Goal: Task Accomplishment & Management: Manage account settings

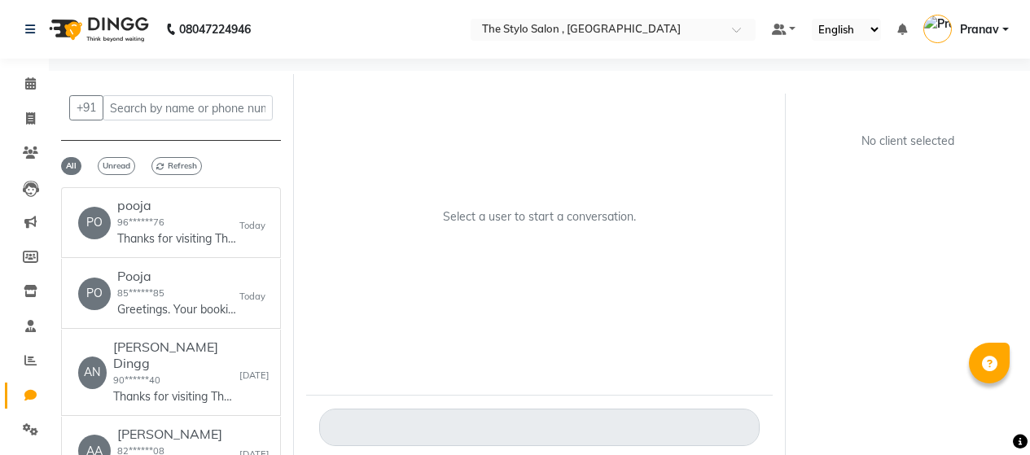
select select "100"
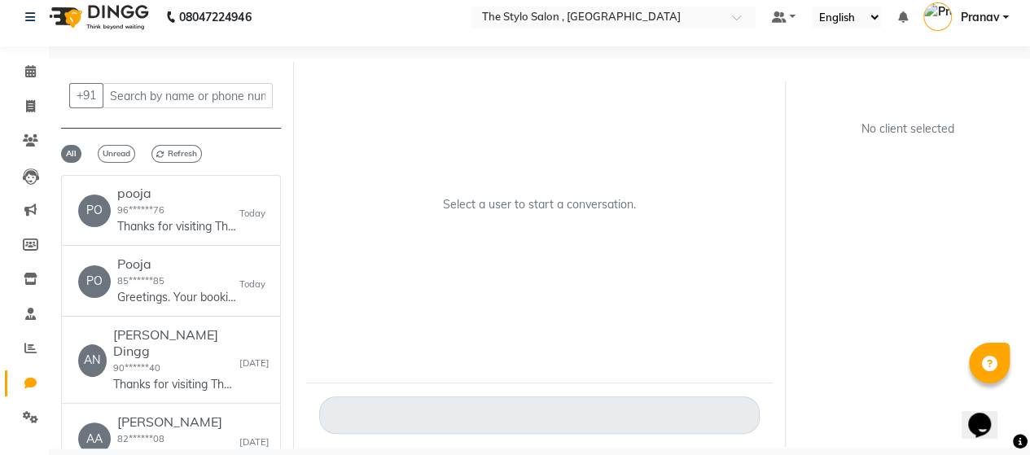
click at [999, 15] on span "Pranav" at bounding box center [979, 17] width 39 height 17
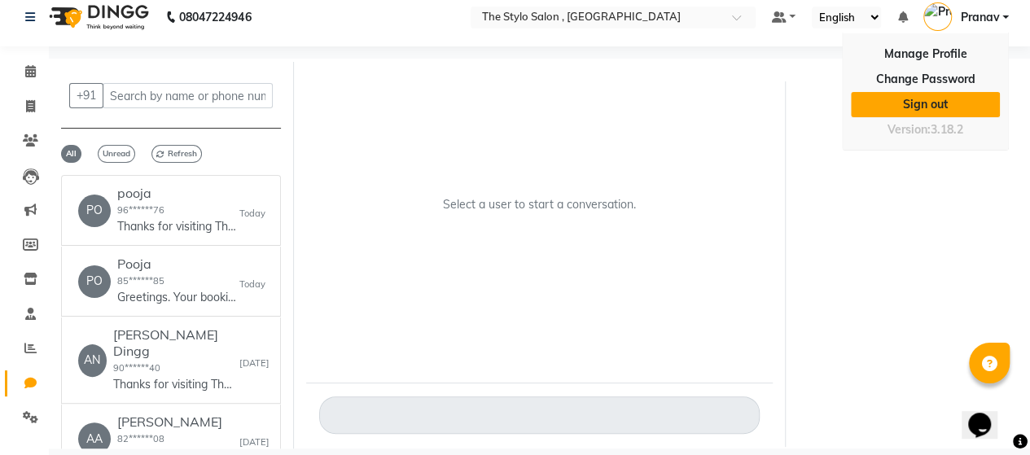
click at [924, 110] on link "Sign out" at bounding box center [925, 104] width 149 height 25
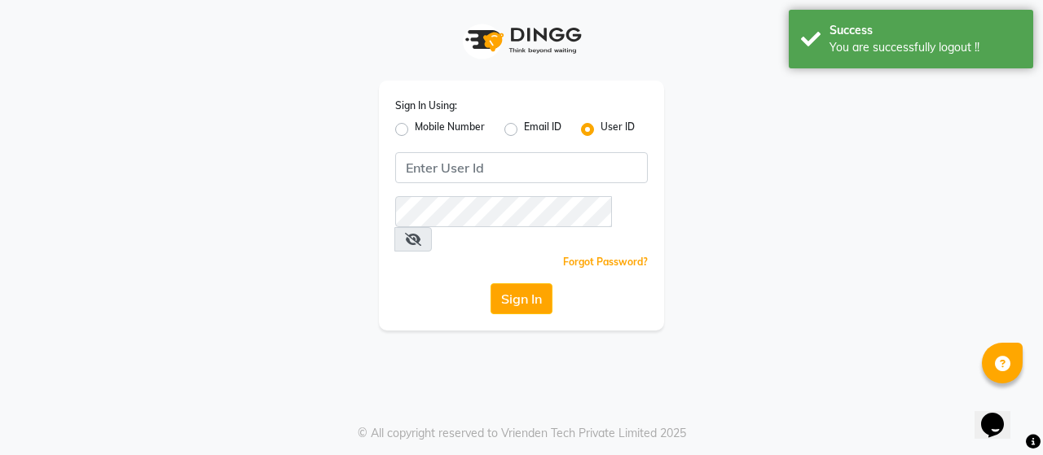
click at [415, 135] on label "Mobile Number" at bounding box center [450, 130] width 70 height 20
click at [415, 130] on input "Mobile Number" at bounding box center [420, 125] width 11 height 11
radio input "true"
radio input "false"
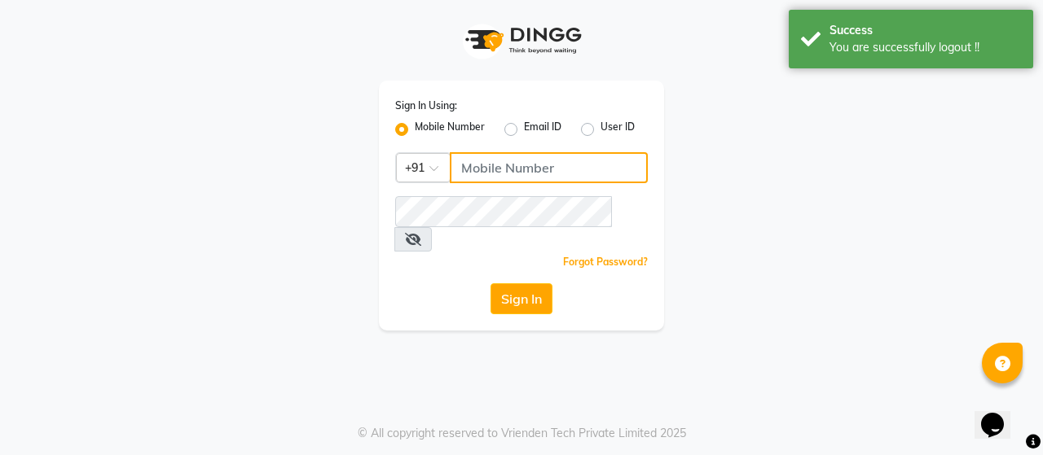
click at [482, 174] on input "Username" at bounding box center [549, 167] width 198 height 31
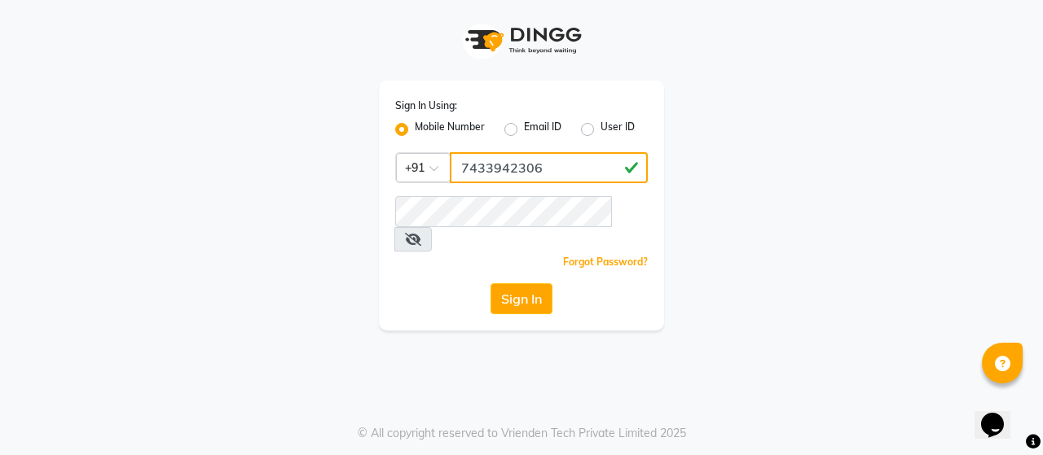
type input "7433942306"
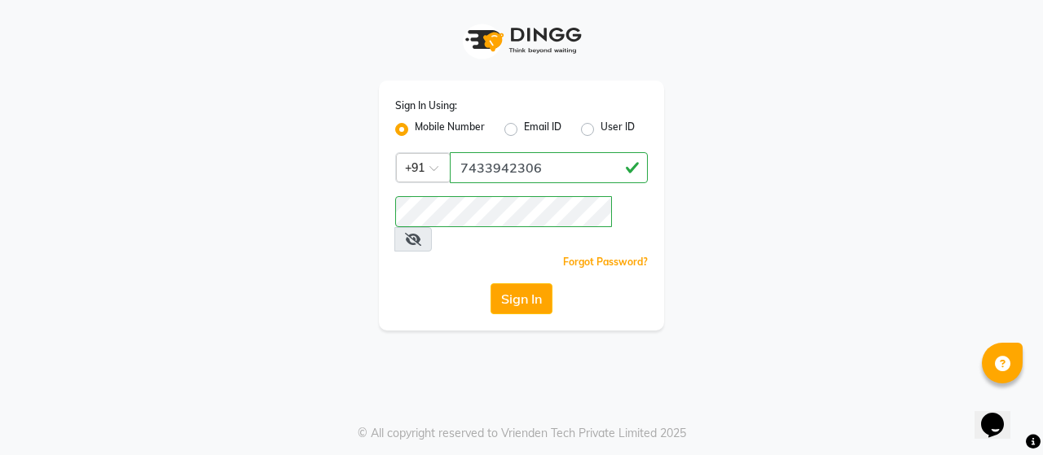
click at [432, 227] on span at bounding box center [412, 239] width 37 height 24
click at [421, 233] on icon at bounding box center [413, 239] width 16 height 13
click at [517, 283] on button "Sign In" at bounding box center [521, 298] width 62 height 31
